Goal: Information Seeking & Learning: Learn about a topic

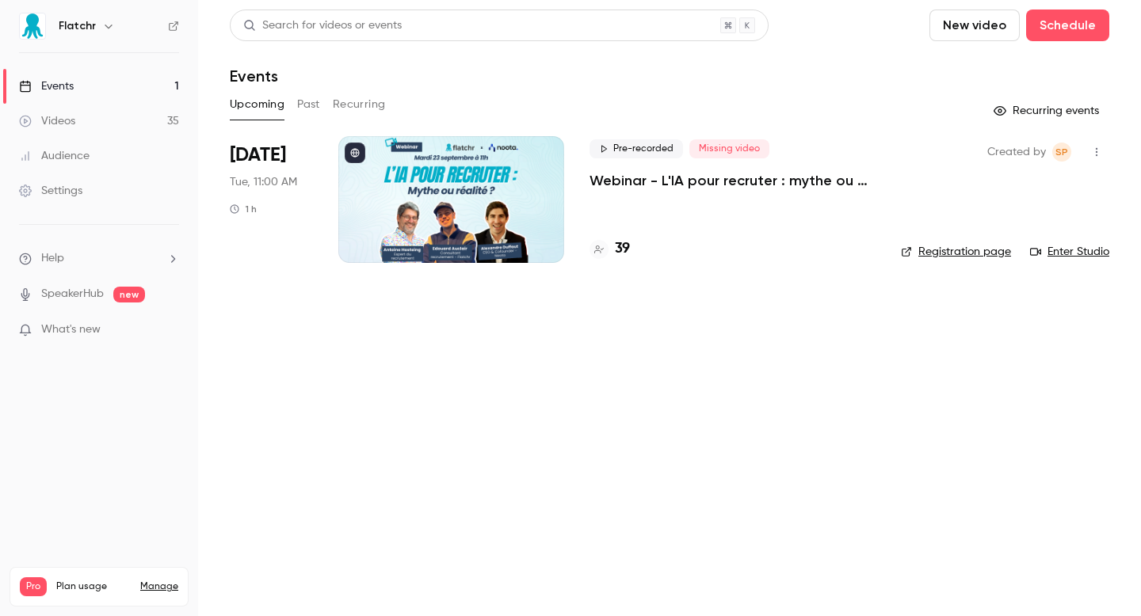
click at [619, 256] on h4 "39" at bounding box center [622, 248] width 15 height 21
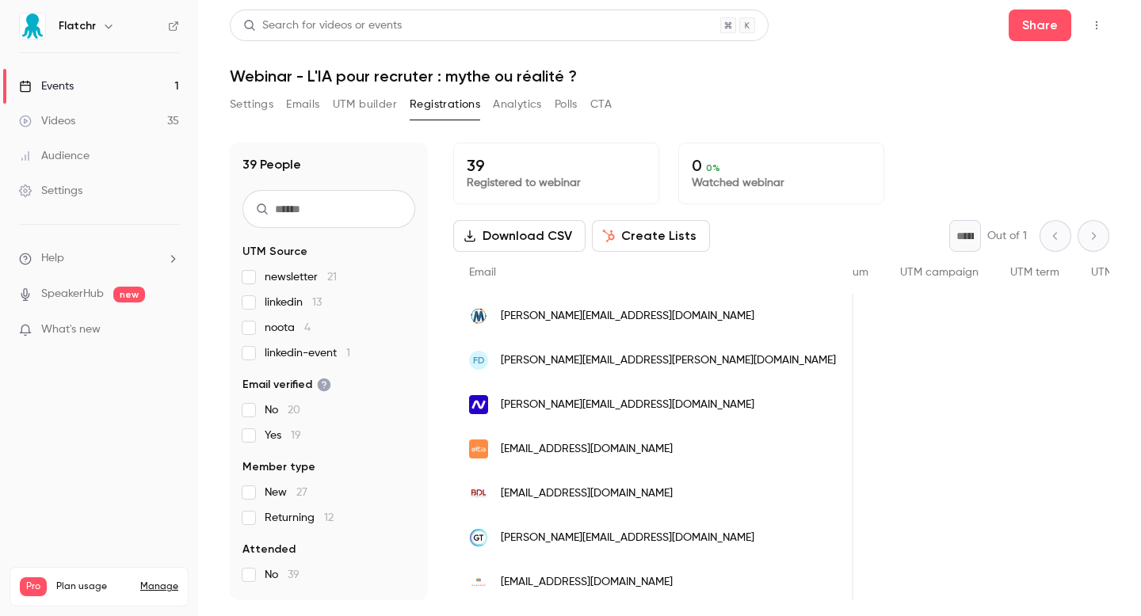
scroll to position [0, 1168]
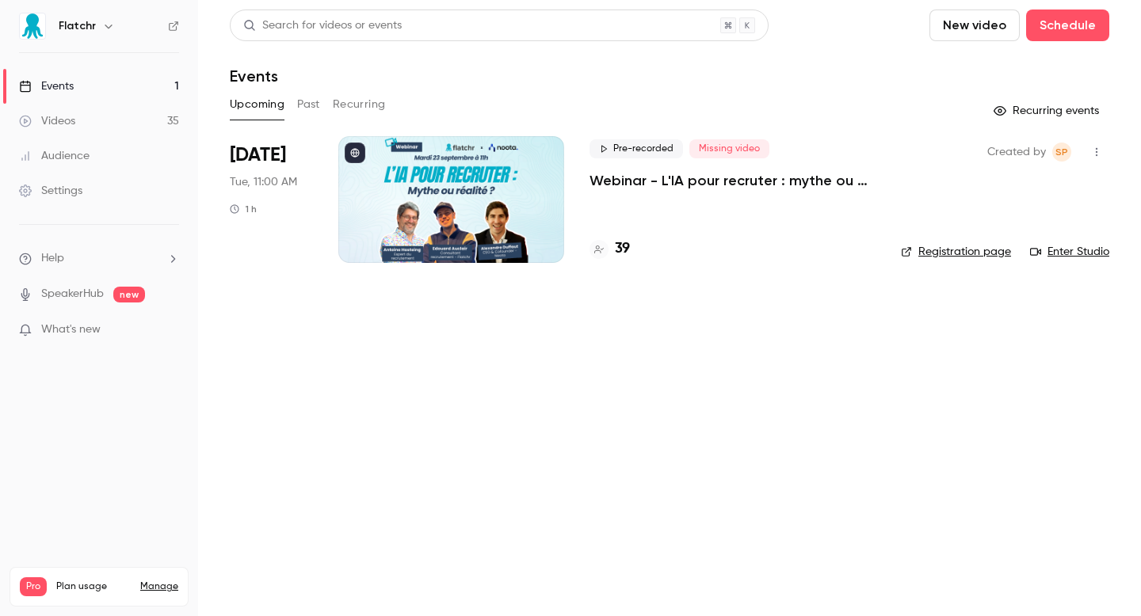
click at [613, 263] on div "Pre-recorded Missing video Webinar - L'IA pour recruter : mythe ou réalité ? 39" at bounding box center [732, 199] width 286 height 127
click at [617, 246] on h4 "39" at bounding box center [622, 248] width 15 height 21
